Goal: Check status: Check status

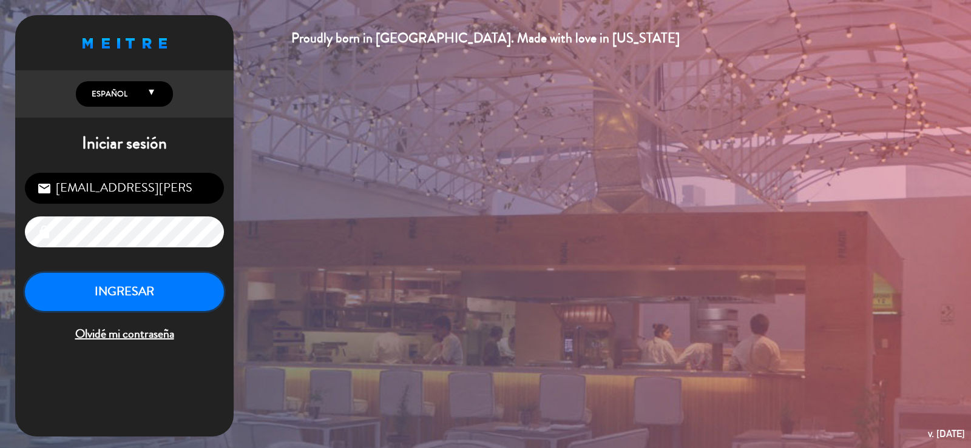
click at [90, 292] on button "INGRESAR" at bounding box center [124, 292] width 199 height 38
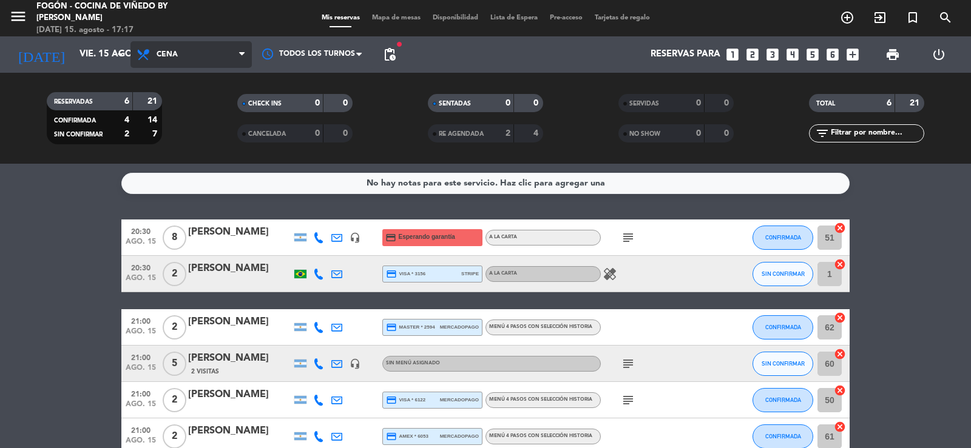
click at [184, 57] on span "Cena" at bounding box center [190, 54] width 121 height 27
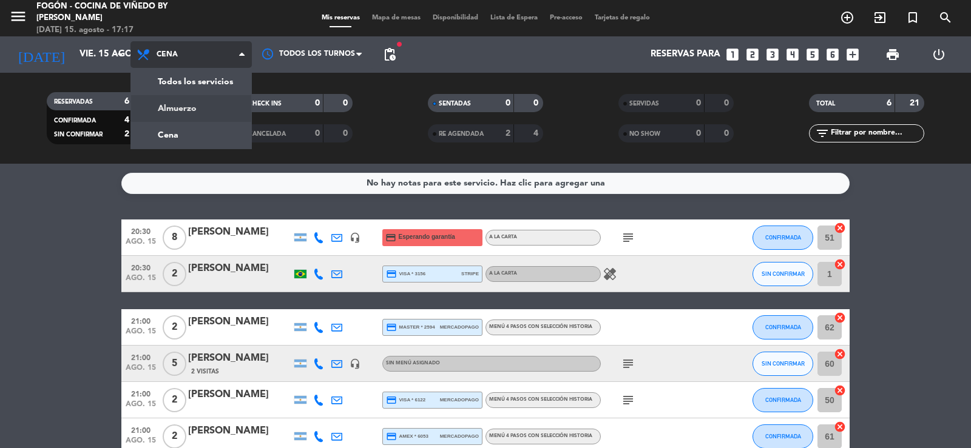
click at [194, 104] on div "menu Fogón - Cocina de viñedo by [PERSON_NAME] [DATE] 15. agosto - 17:17 Mis re…" at bounding box center [485, 82] width 971 height 164
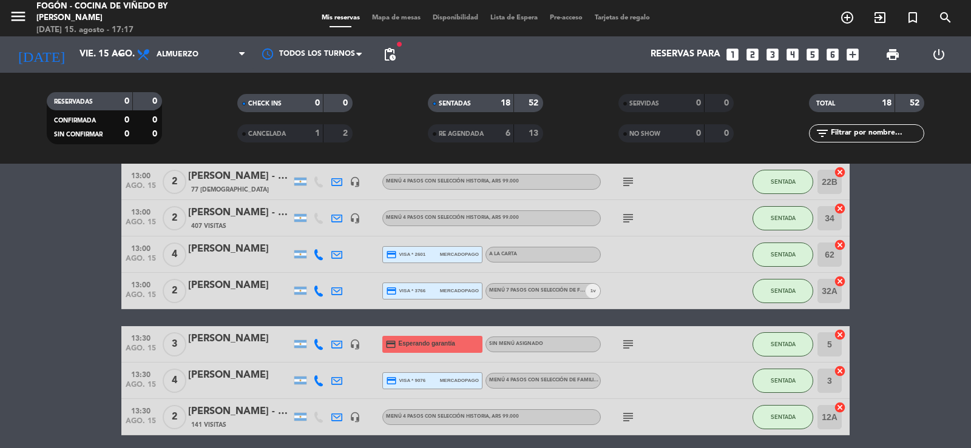
scroll to position [243, 0]
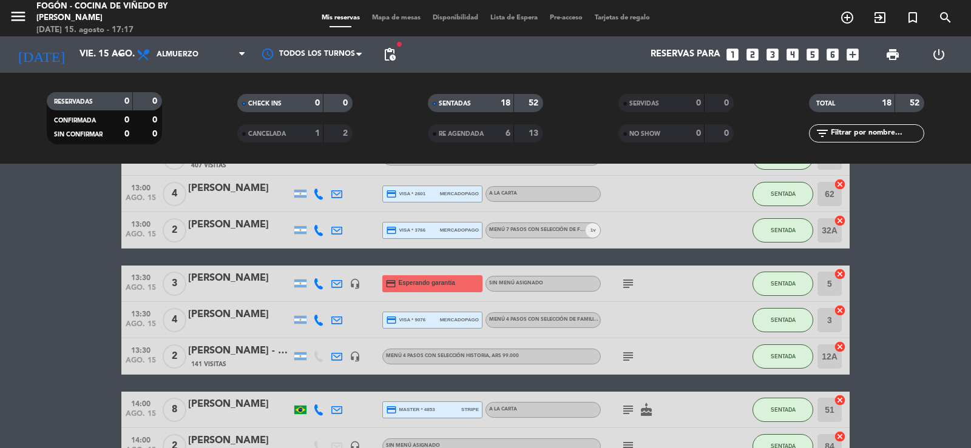
click at [630, 354] on icon "subject" at bounding box center [628, 357] width 15 height 15
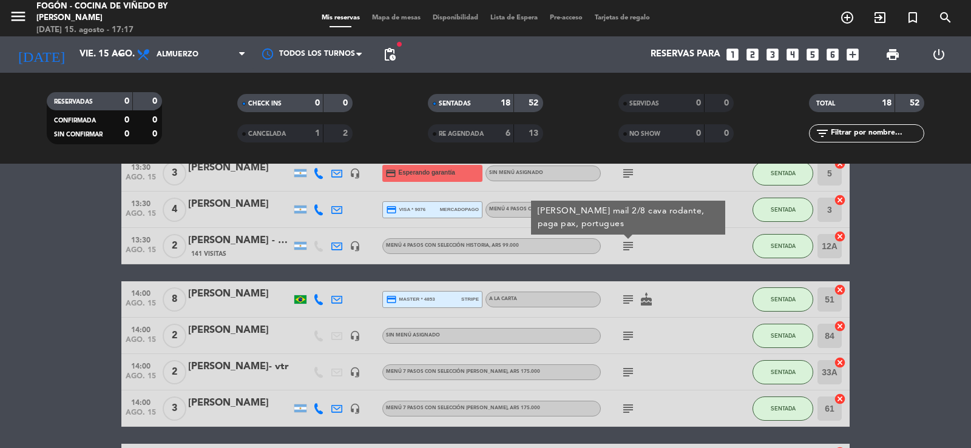
scroll to position [364, 0]
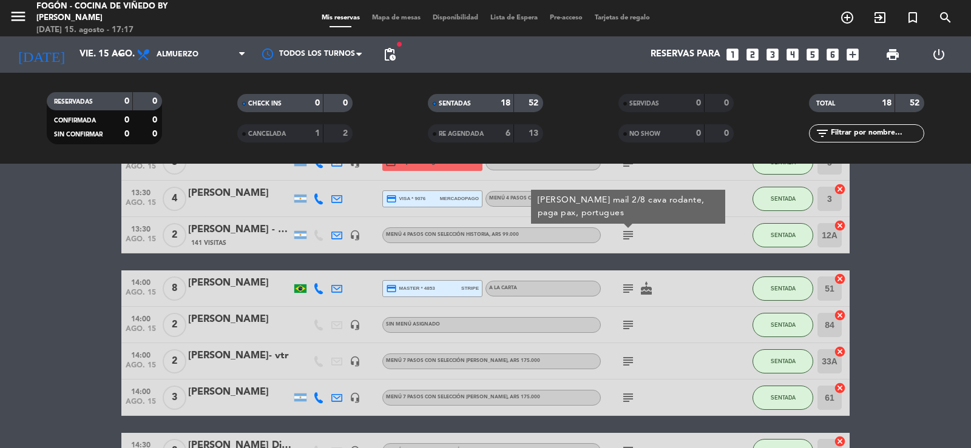
click at [627, 324] on icon "subject" at bounding box center [628, 325] width 15 height 15
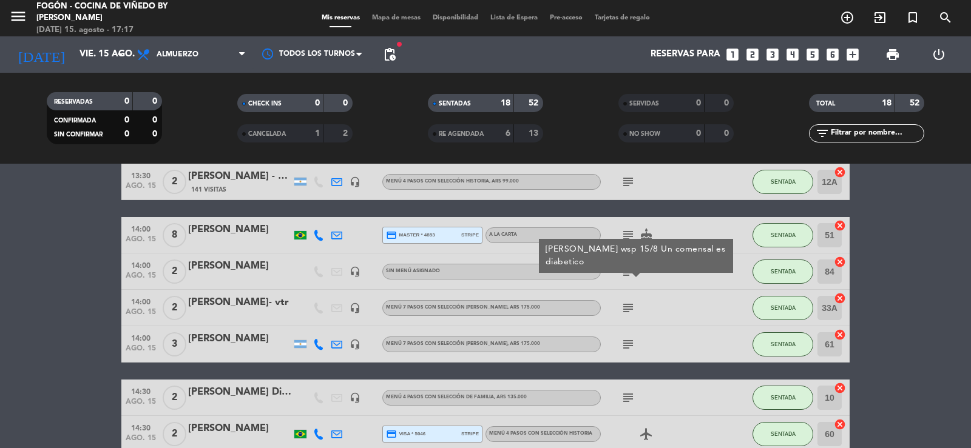
scroll to position [425, 0]
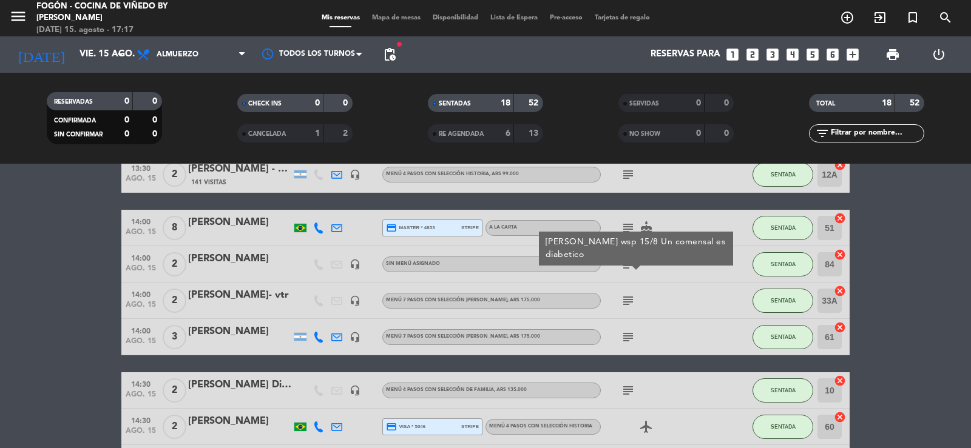
click at [632, 297] on icon "subject" at bounding box center [628, 301] width 15 height 15
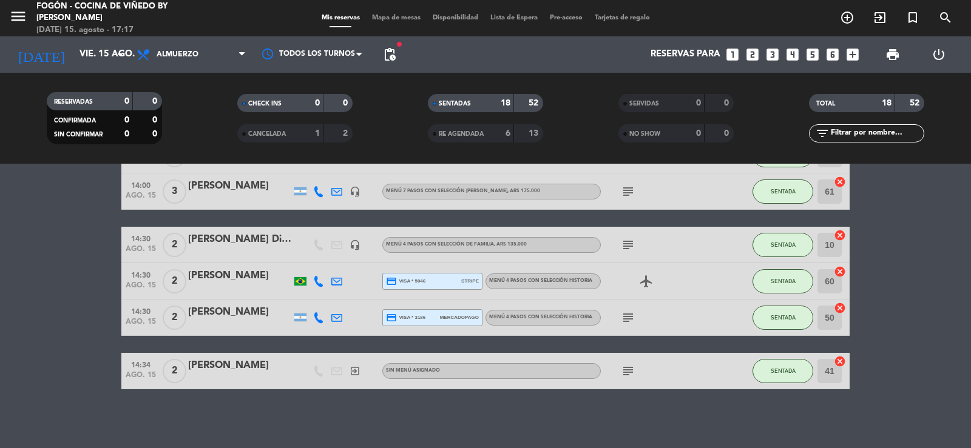
scroll to position [572, 0]
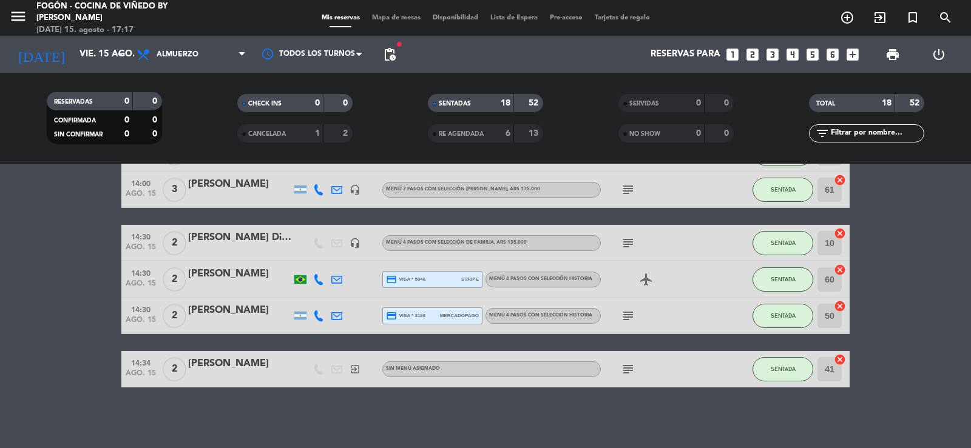
click at [622, 365] on icon "subject" at bounding box center [628, 369] width 15 height 15
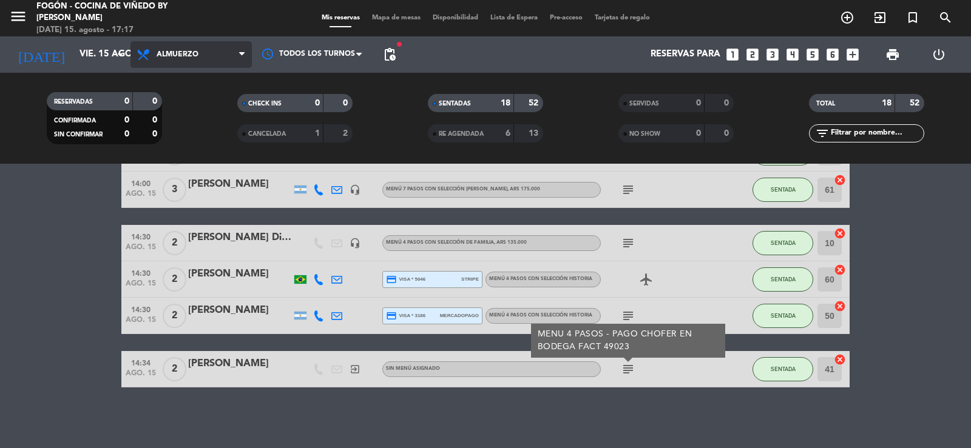
click at [177, 56] on span "Almuerzo" at bounding box center [178, 54] width 42 height 8
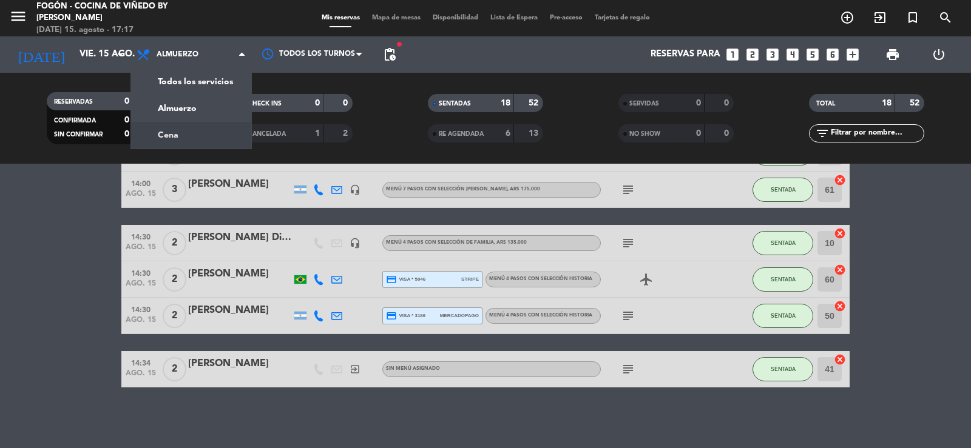
click at [183, 130] on div "menu Fogón - Cocina de viñedo by [PERSON_NAME] [DATE] 15. agosto - 17:17 Mis re…" at bounding box center [485, 82] width 971 height 164
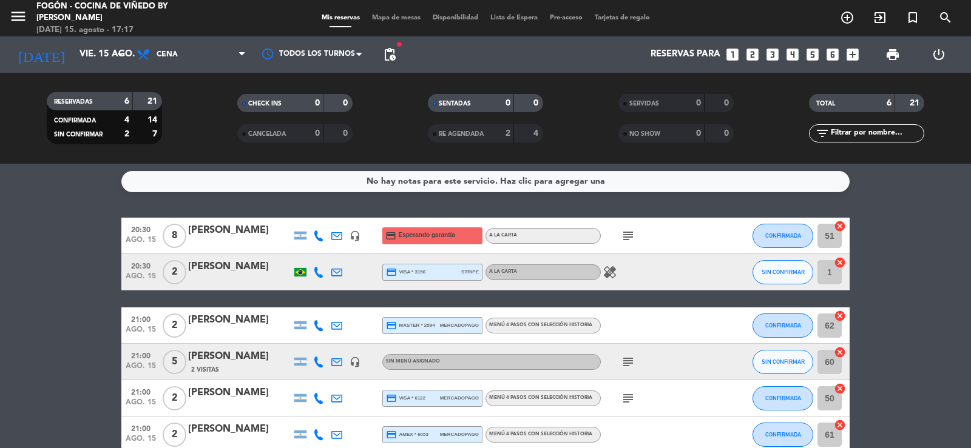
scroll to position [0, 0]
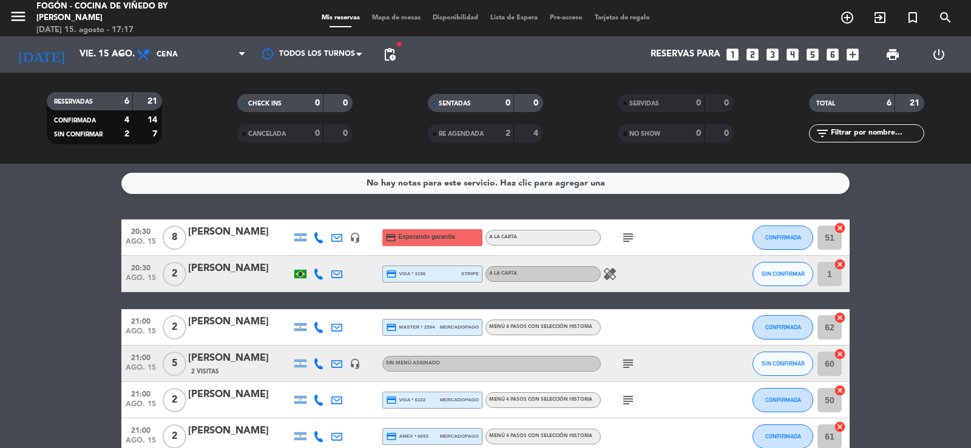
click at [628, 232] on icon "subject" at bounding box center [628, 238] width 15 height 15
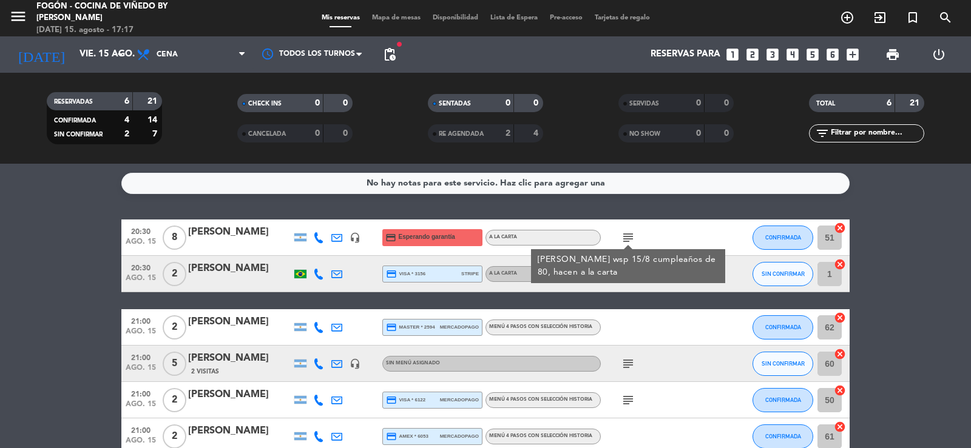
click at [632, 362] on icon "subject" at bounding box center [628, 364] width 15 height 15
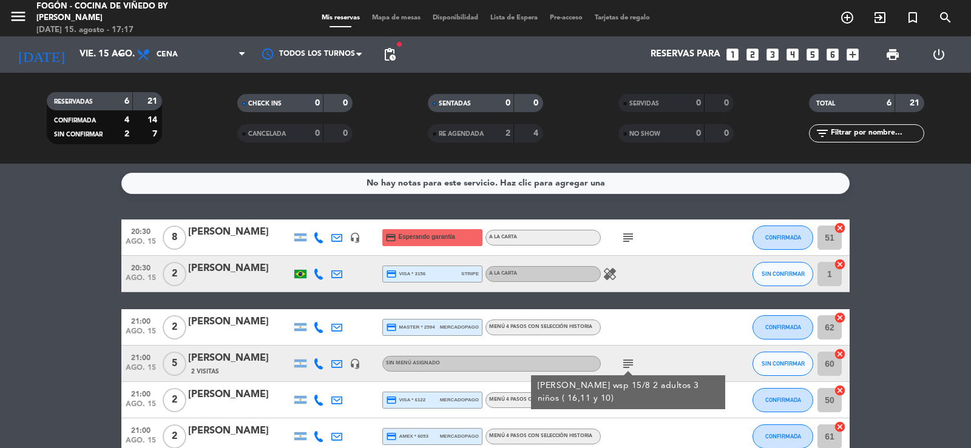
click at [632, 362] on icon "subject" at bounding box center [628, 364] width 15 height 15
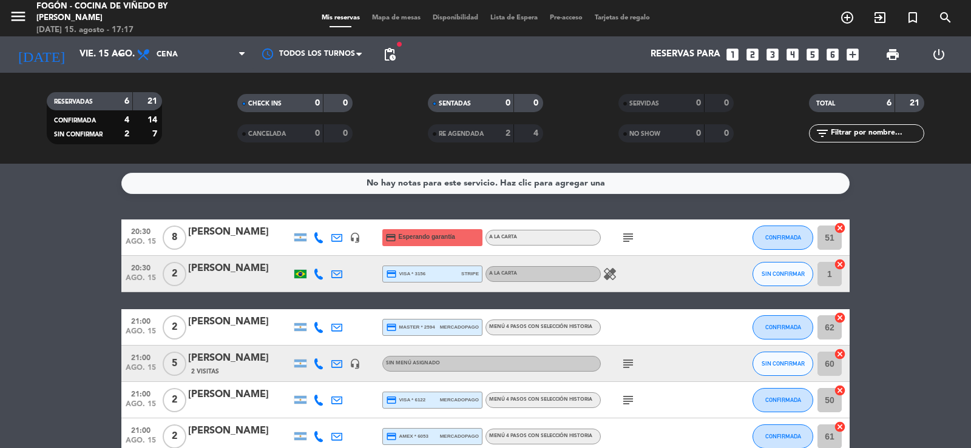
click at [626, 405] on icon "subject" at bounding box center [628, 400] width 15 height 15
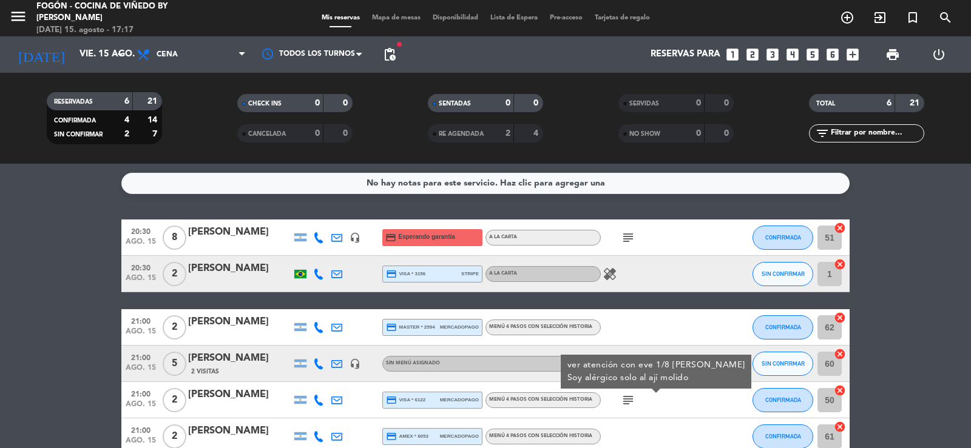
click at [626, 405] on icon "subject" at bounding box center [628, 400] width 15 height 15
